Goal: Complete application form

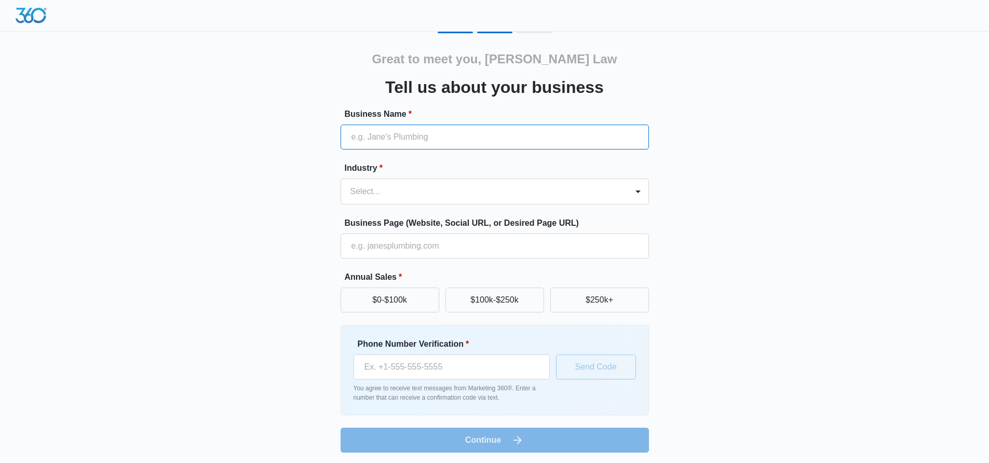
click at [487, 142] on input "Business Name *" at bounding box center [495, 137] width 308 height 25
type input "[PERSON_NAME] Law Group"
type input "[PHONE_NUMBER]"
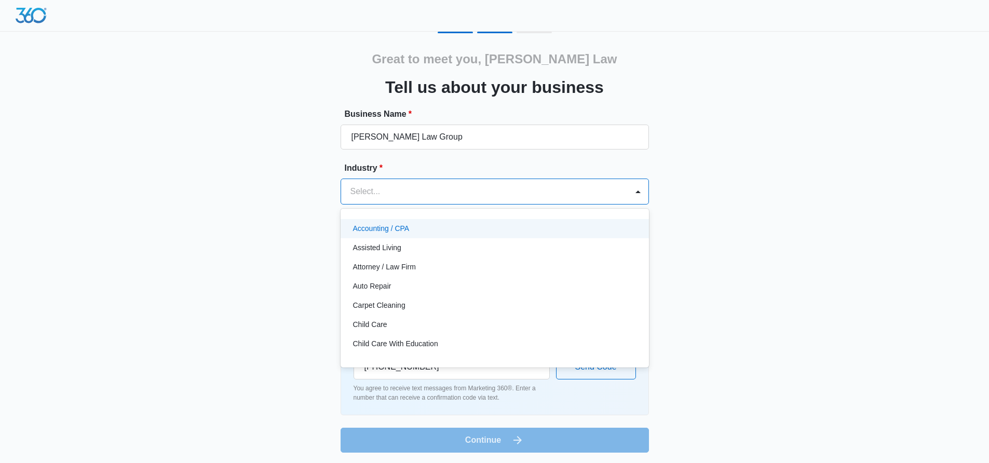
click at [440, 191] on div at bounding box center [483, 191] width 264 height 15
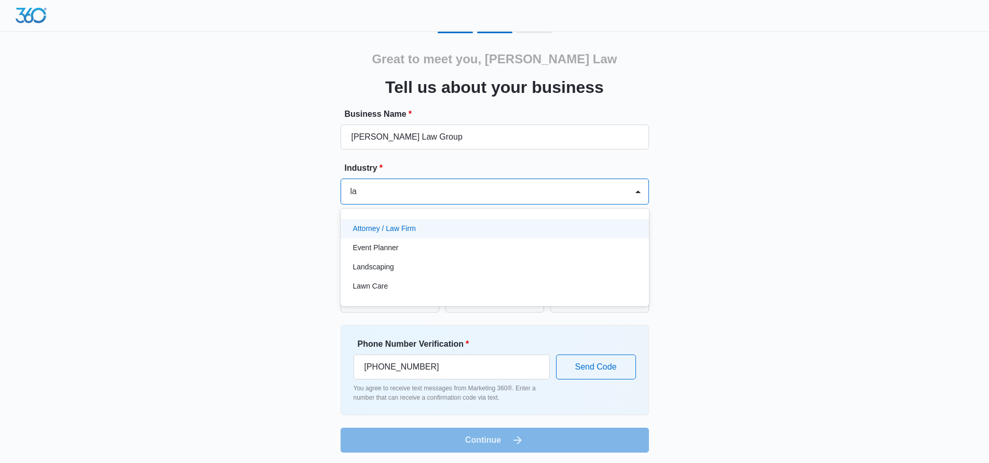
type input "law"
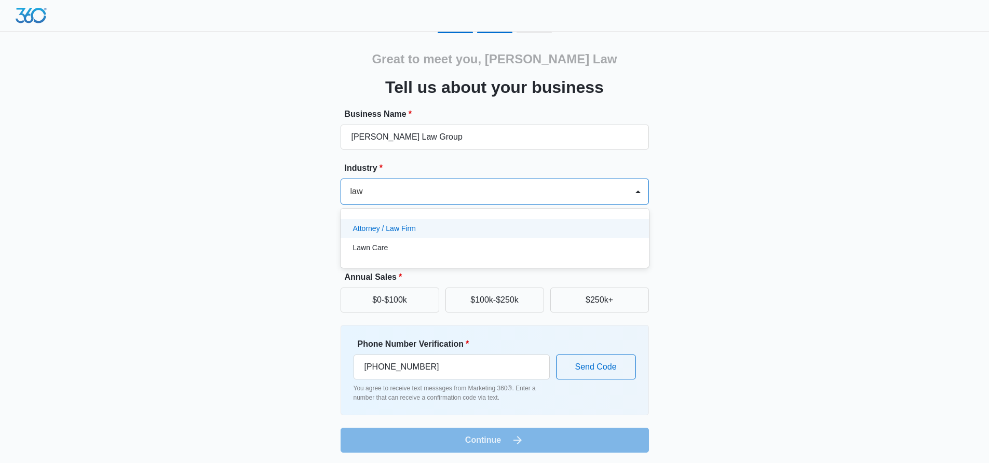
click at [431, 235] on div "Attorney / Law Firm" at bounding box center [495, 228] width 308 height 19
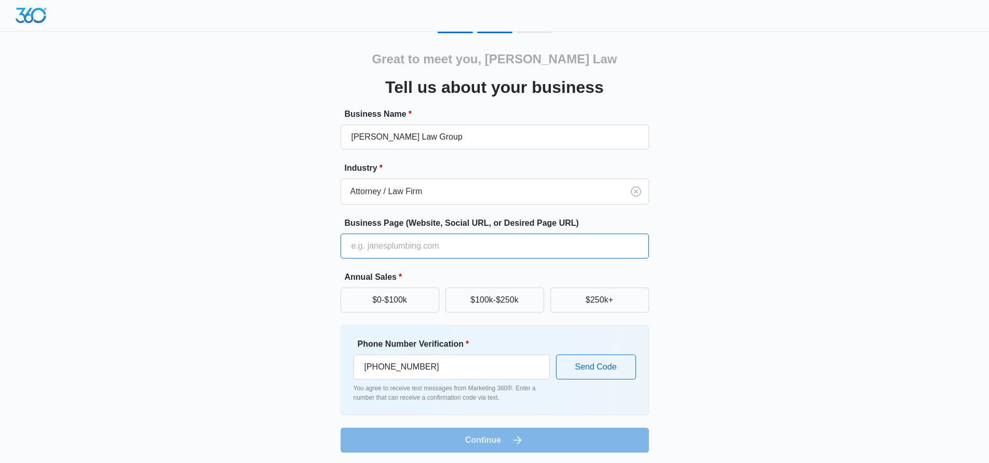
click at [416, 251] on input "Business Page (Website, Social URL, or Desired Page URL)" at bounding box center [495, 246] width 308 height 25
type input "[URL][DOMAIN_NAME]"
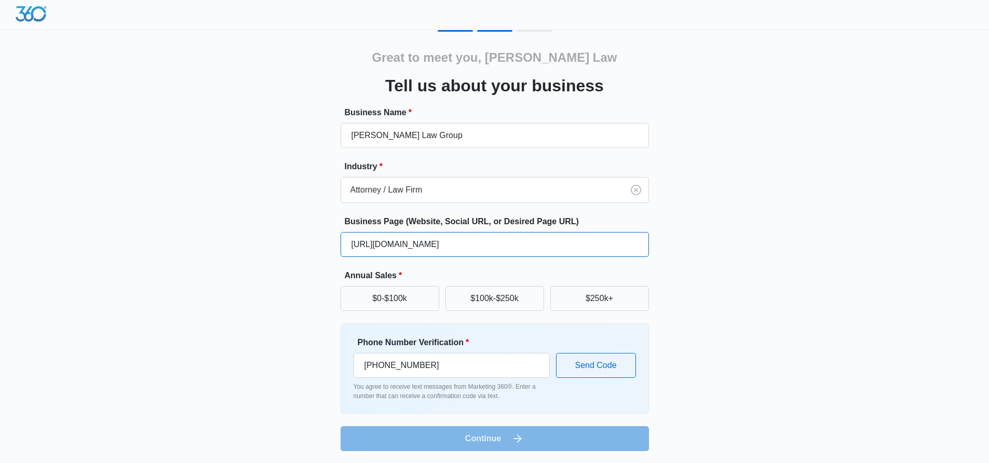
scroll to position [2, 0]
click at [486, 298] on button "$100k-$250k" at bounding box center [495, 298] width 99 height 25
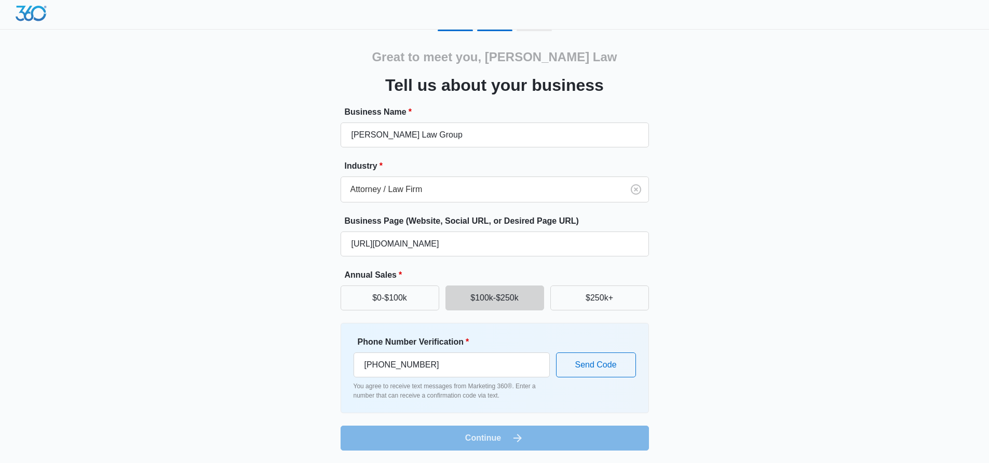
click at [509, 437] on form "Business Name * [PERSON_NAME] Law Group Industry * Attorney / Law Firm Business…" at bounding box center [495, 278] width 308 height 345
